Goal: Task Accomplishment & Management: Manage account settings

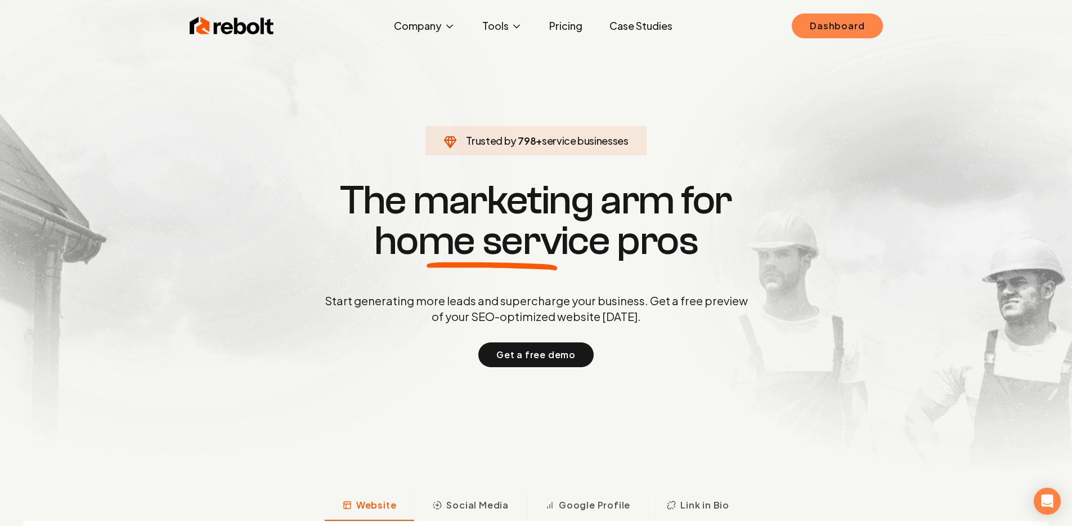
click at [808, 14] on link "Dashboard" at bounding box center [837, 26] width 91 height 25
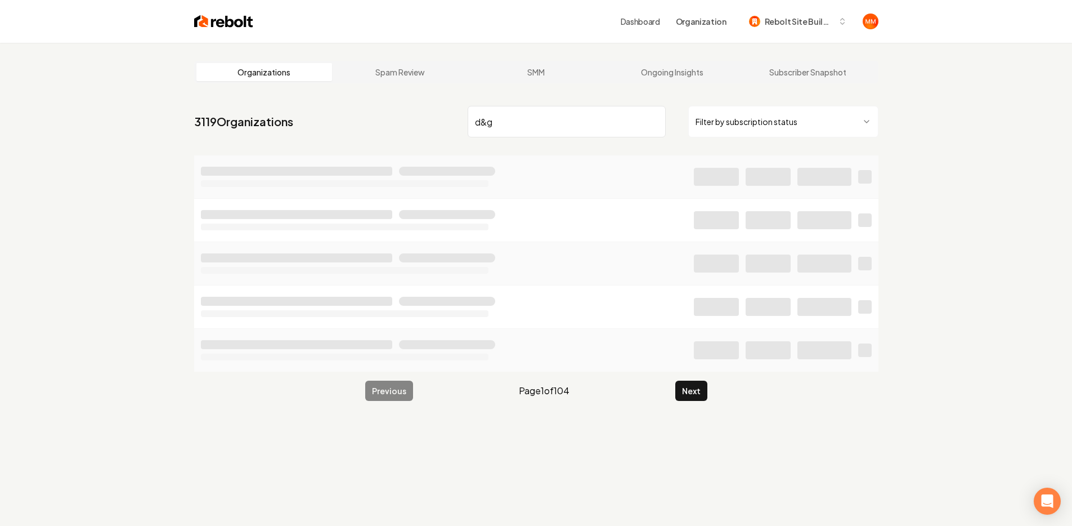
type input "d&g"
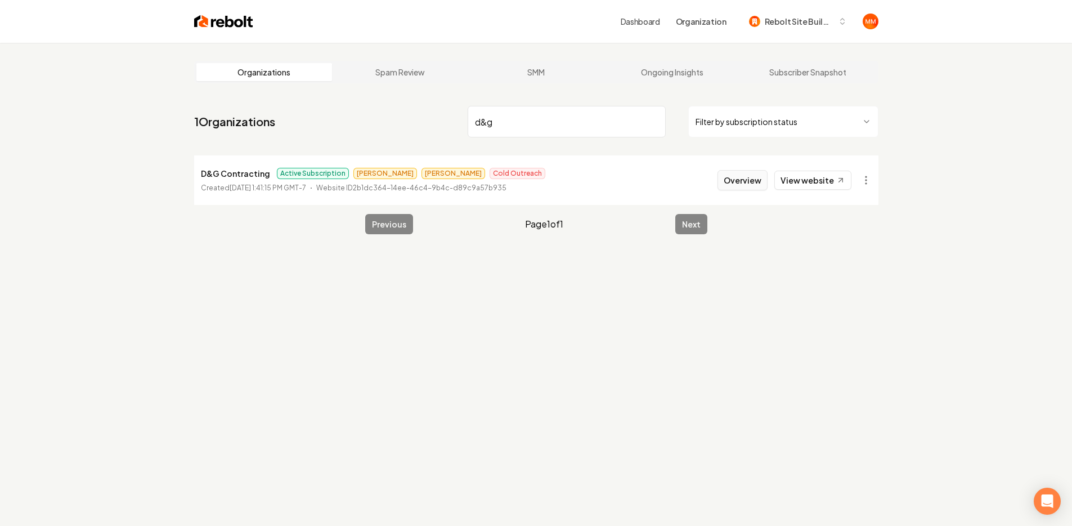
click at [734, 180] on button "Overview" at bounding box center [742, 180] width 50 height 20
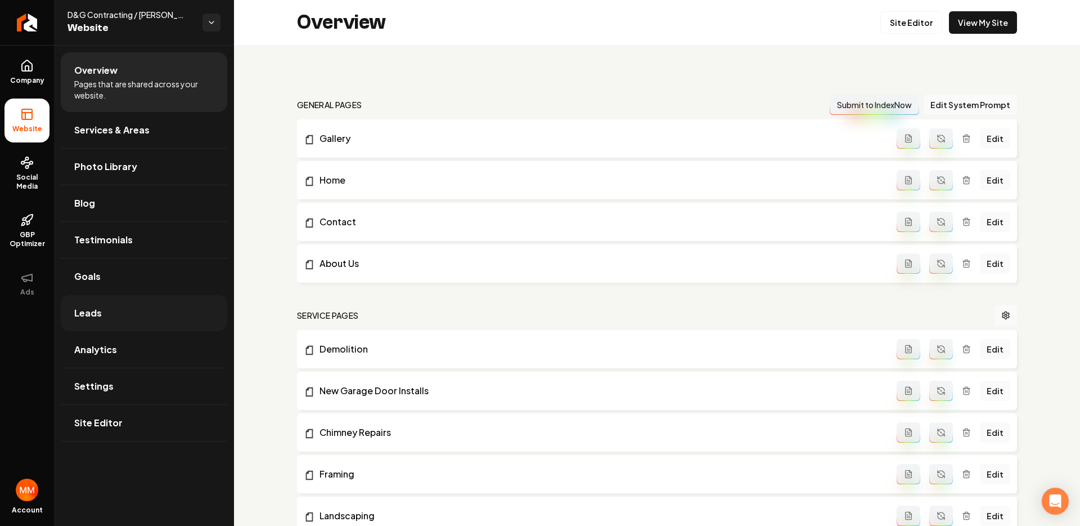
click at [145, 320] on link "Leads" at bounding box center [144, 313] width 167 height 36
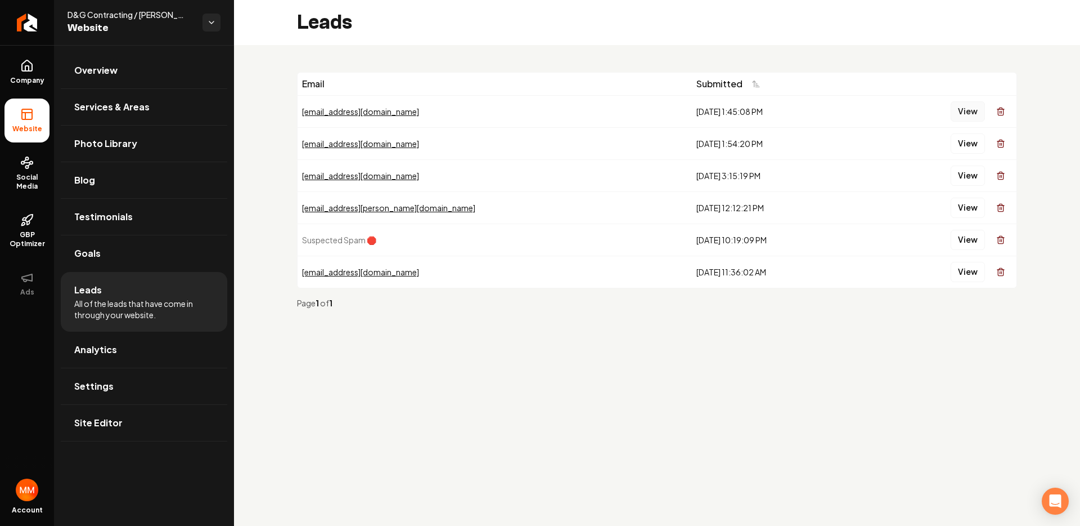
click at [958, 110] on button "View" at bounding box center [968, 111] width 34 height 20
click at [24, 21] on icon "Return to dashboard" at bounding box center [24, 22] width 5 height 11
